Goal: Check status: Check status

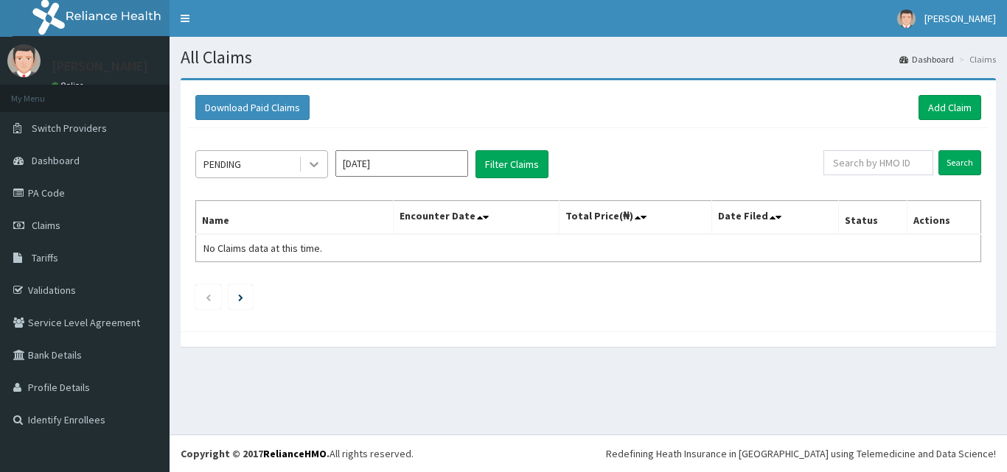
click at [315, 168] on icon at bounding box center [314, 164] width 15 height 15
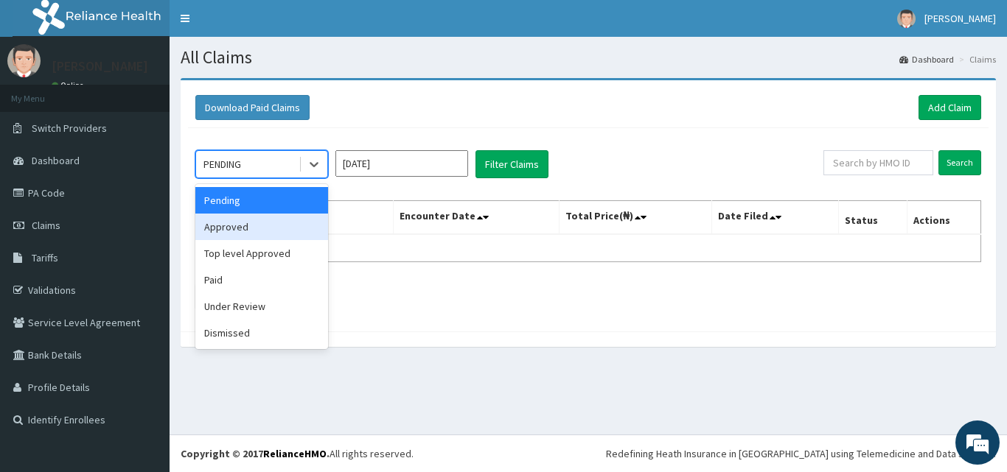
click at [280, 234] on div "Approved" at bounding box center [261, 227] width 133 height 27
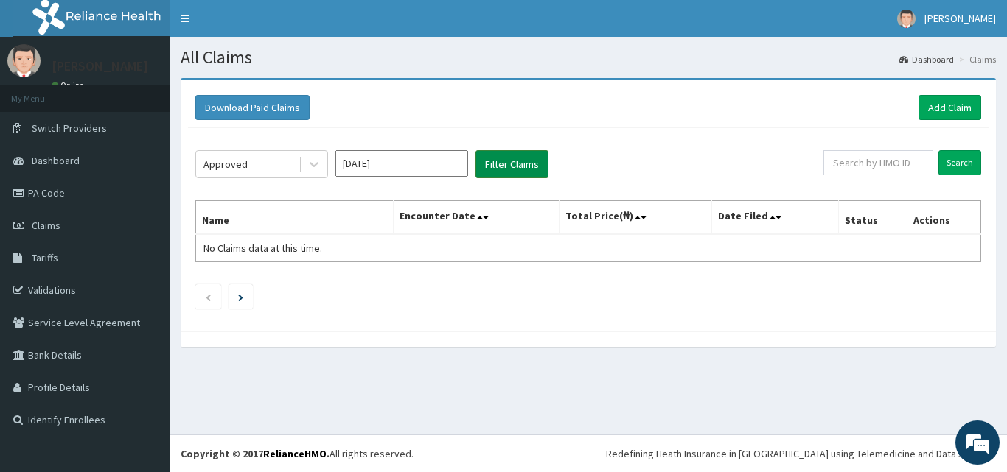
click at [503, 162] on button "Filter Claims" at bounding box center [511, 164] width 73 height 28
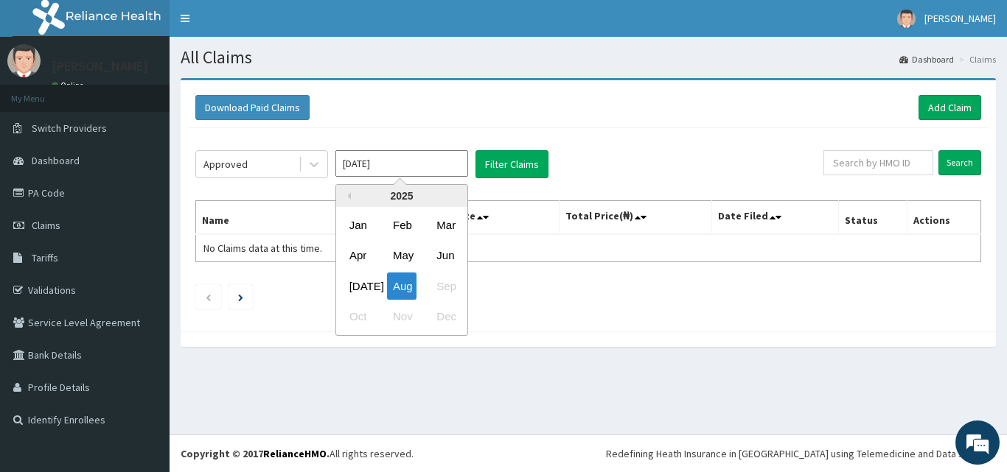
click at [371, 172] on input "[DATE]" at bounding box center [401, 163] width 133 height 27
click at [354, 286] on div "[DATE]" at bounding box center [357, 286] width 29 height 27
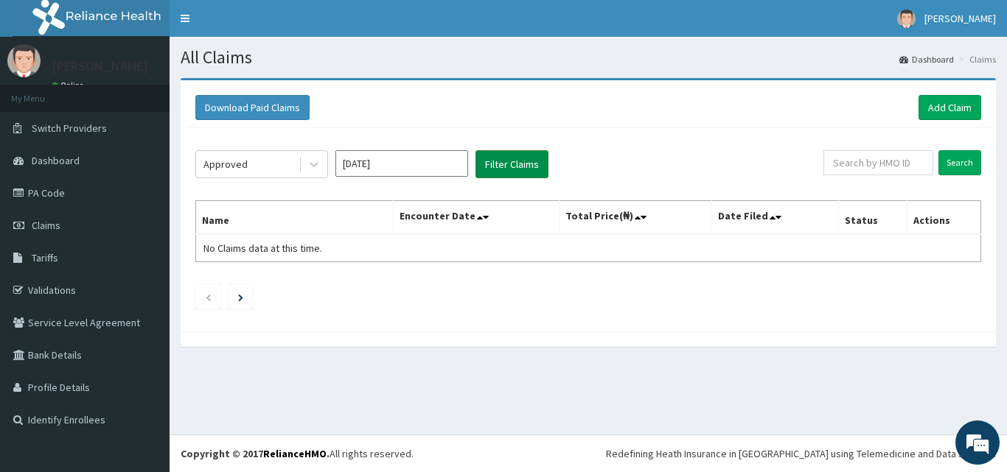
click at [510, 167] on button "Filter Claims" at bounding box center [511, 164] width 73 height 28
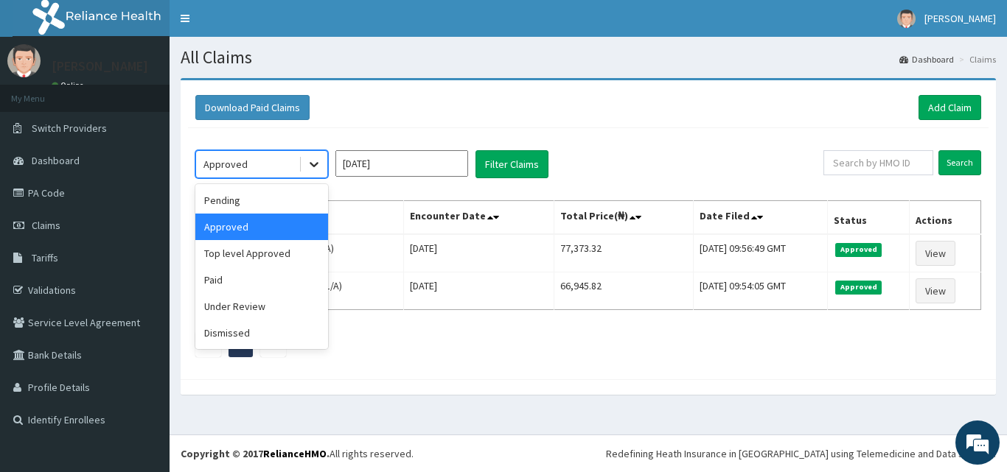
click at [310, 163] on icon at bounding box center [314, 164] width 15 height 15
click at [287, 249] on div "Top level Approved" at bounding box center [261, 253] width 133 height 27
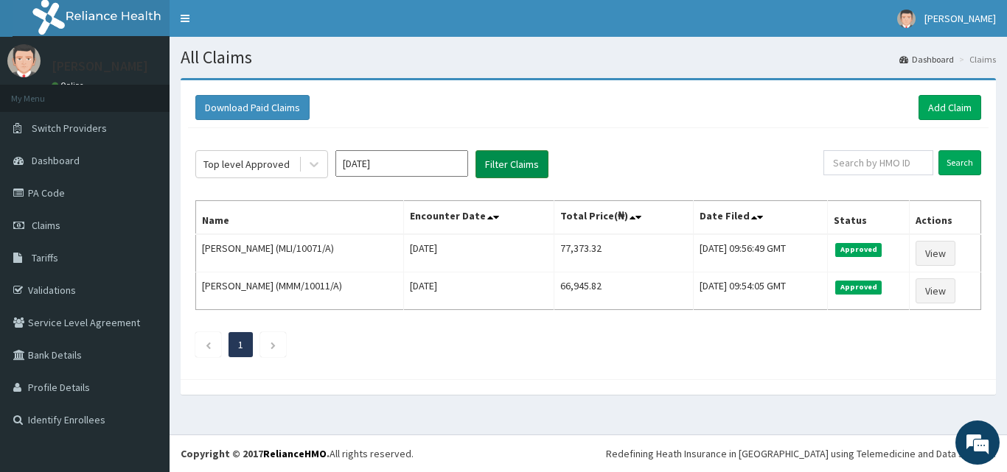
click at [504, 157] on button "Filter Claims" at bounding box center [511, 164] width 73 height 28
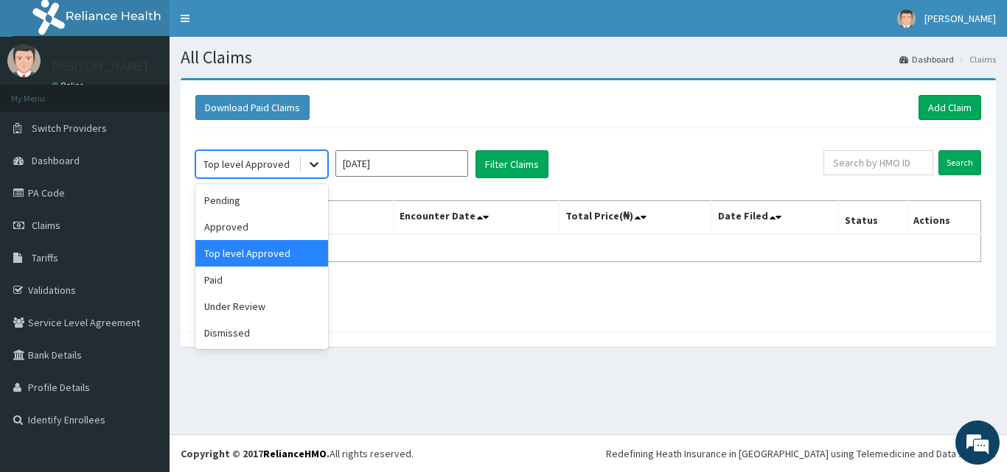
click at [312, 166] on icon at bounding box center [314, 165] width 9 height 5
click at [257, 225] on div "Approved" at bounding box center [261, 227] width 133 height 27
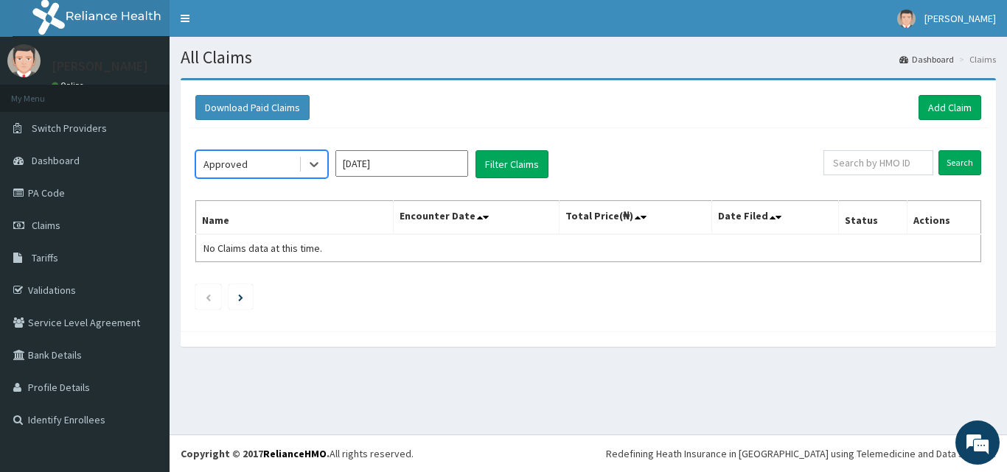
click at [400, 162] on input "[DATE]" at bounding box center [401, 163] width 133 height 27
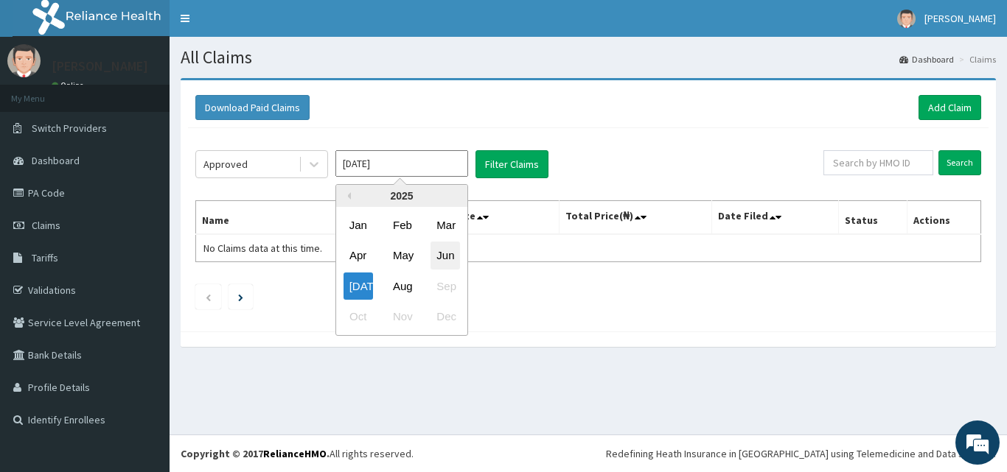
click at [446, 253] on div "Jun" at bounding box center [444, 255] width 29 height 27
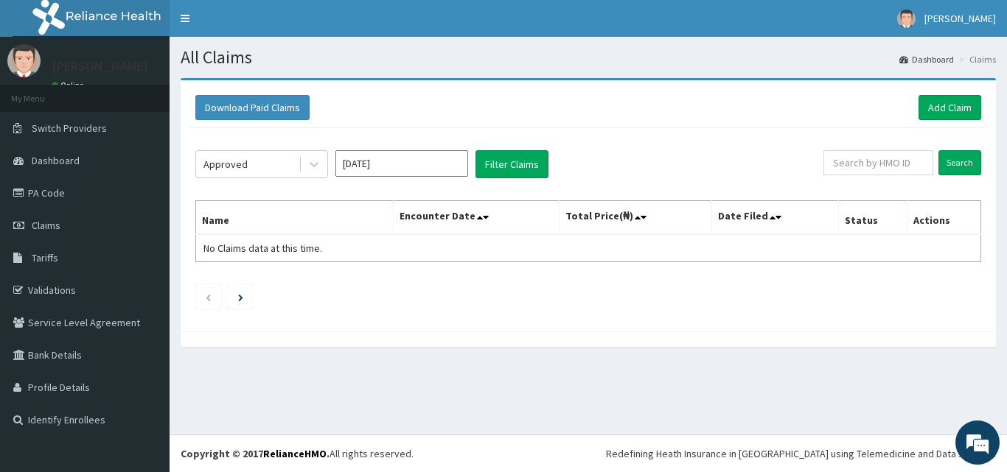
type input "[DATE]"
click at [509, 164] on button "Filter Claims" at bounding box center [511, 164] width 73 height 28
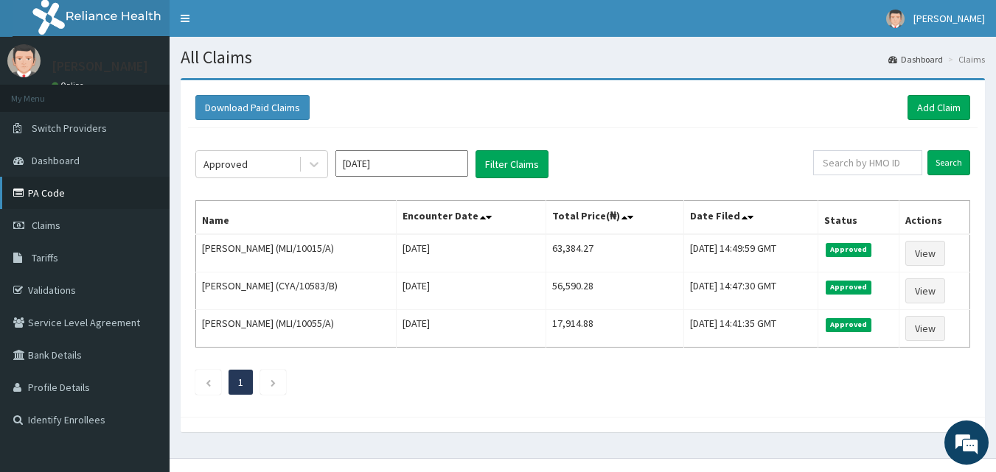
click at [52, 193] on link "PA Code" at bounding box center [84, 193] width 169 height 32
